Goal: Information Seeking & Learning: Learn about a topic

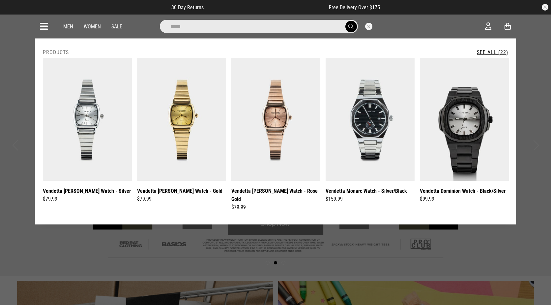
type input "*****"
click at [495, 50] on link "See All (22)" at bounding box center [492, 52] width 31 height 6
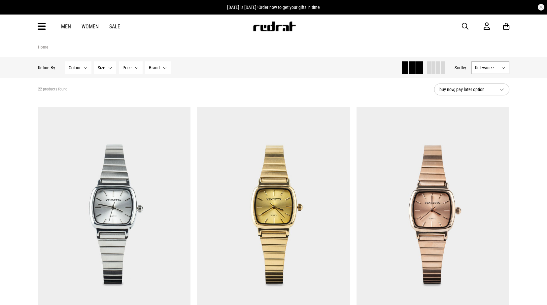
click at [464, 24] on span "button" at bounding box center [464, 26] width 7 height 8
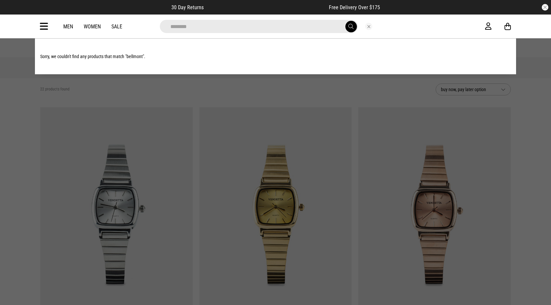
type input "********"
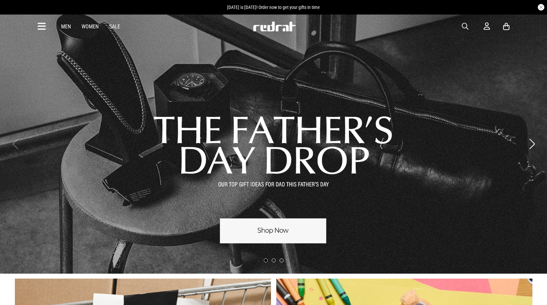
click at [465, 25] on span "button" at bounding box center [464, 26] width 7 height 8
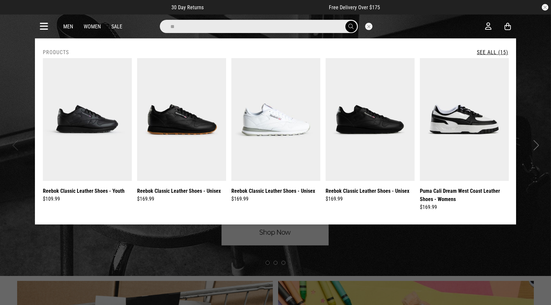
type input "*"
click at [370, 25] on button "Close search" at bounding box center [368, 26] width 7 height 7
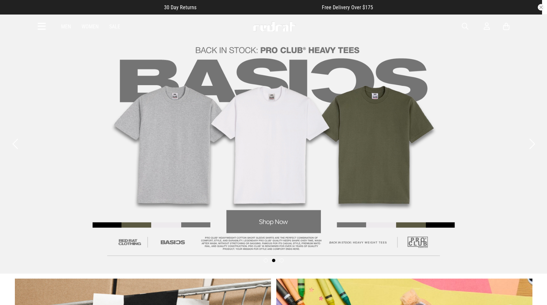
click at [14, 144] on button "Previous slide" at bounding box center [15, 144] width 9 height 15
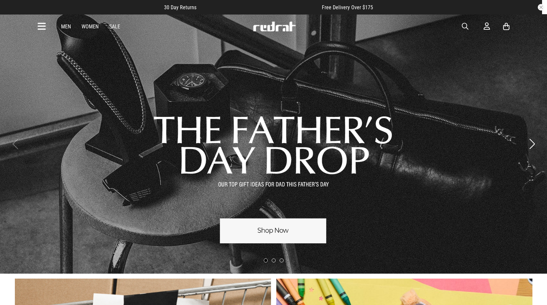
click at [282, 226] on link "1 / 3" at bounding box center [273, 143] width 547 height 259
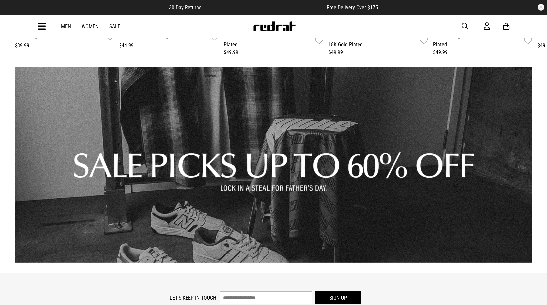
scroll to position [891, 0]
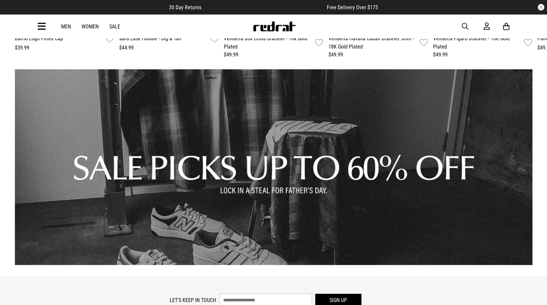
click at [273, 183] on link "1 / 1" at bounding box center [273, 167] width 517 height 196
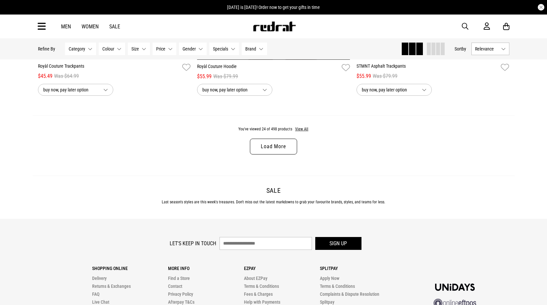
scroll to position [2111, 0]
